Goal: Find specific page/section

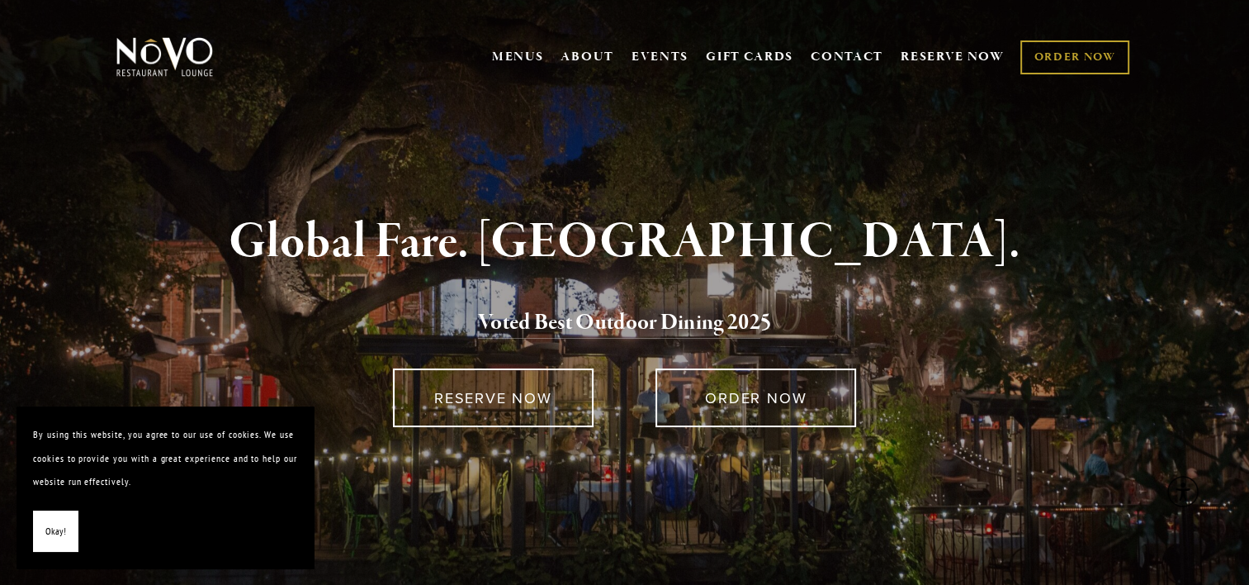
click at [54, 528] on span "Okay!" at bounding box center [55, 531] width 21 height 24
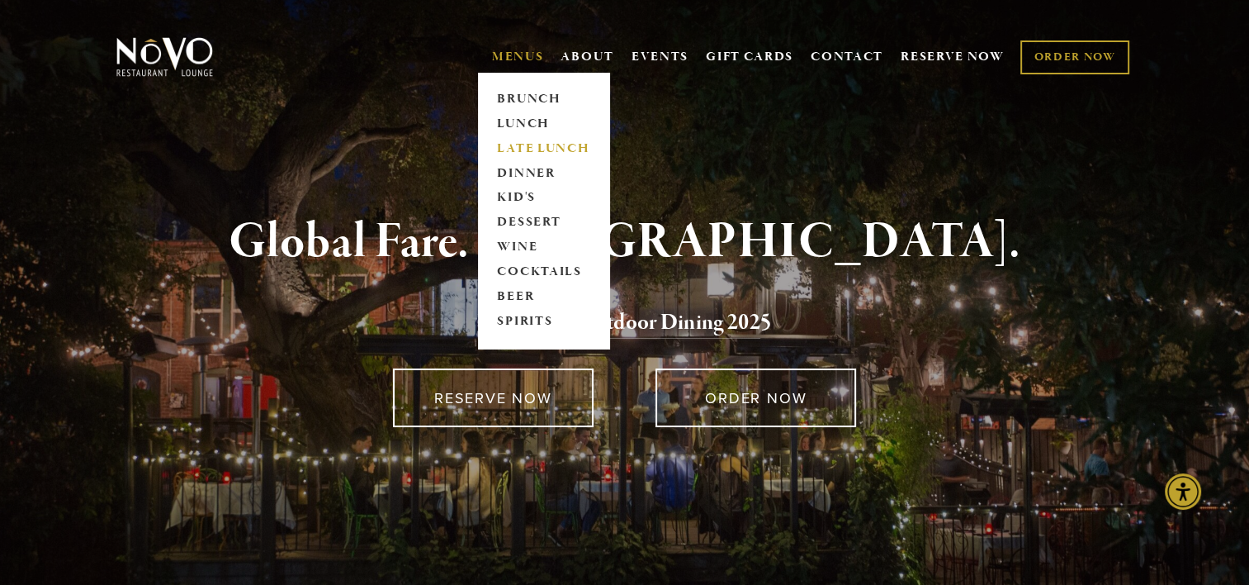
click at [514, 144] on link "LATE LUNCH" at bounding box center [543, 148] width 103 height 25
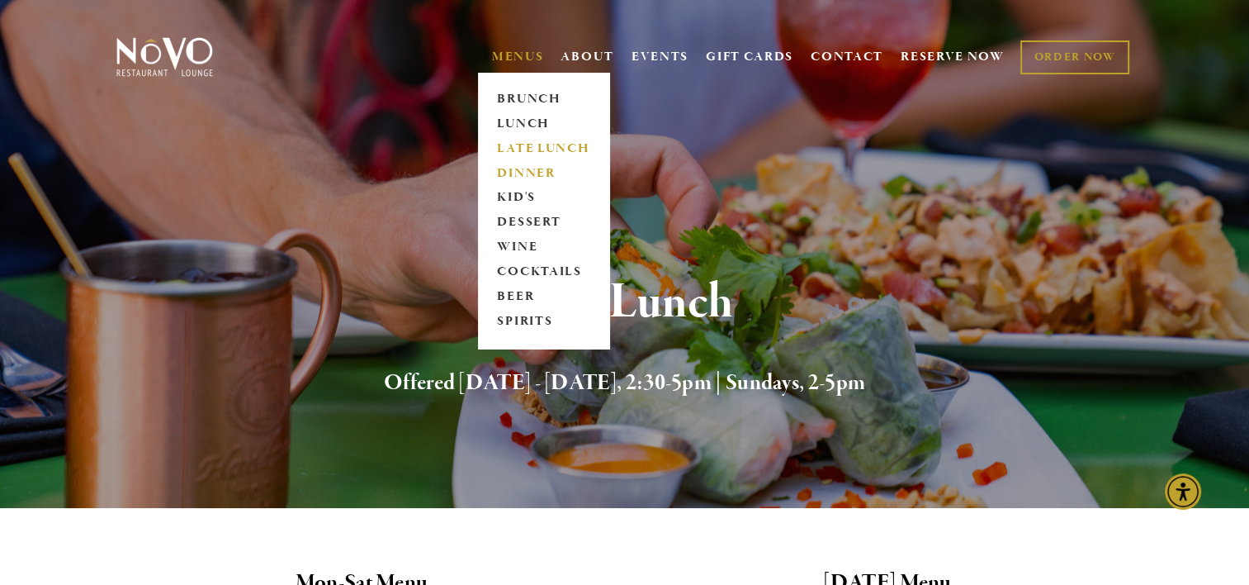
click at [525, 172] on link "DINNER" at bounding box center [543, 173] width 103 height 25
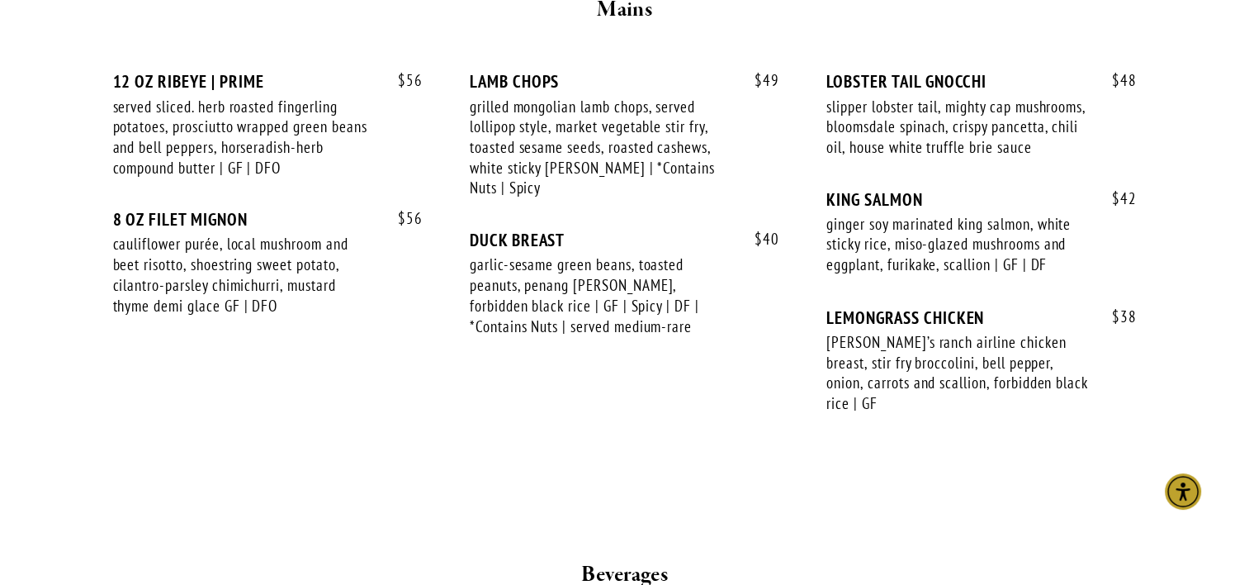
scroll to position [2312, 0]
